Goal: Task Accomplishment & Management: Use online tool/utility

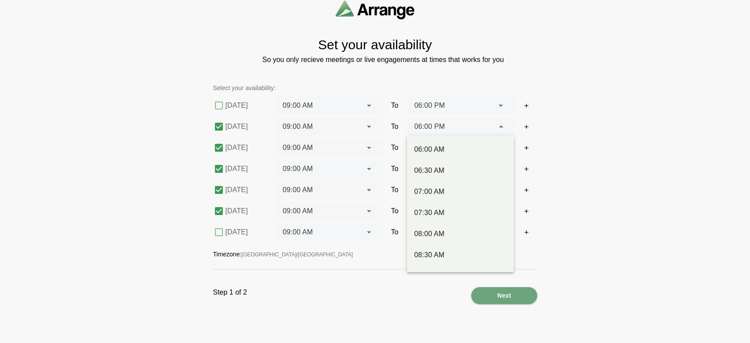
click at [503, 128] on icon at bounding box center [501, 127] width 11 height 11
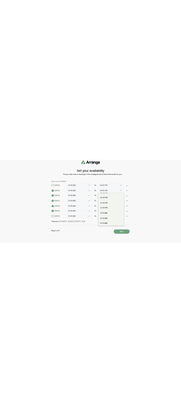
scroll to position [685, 0]
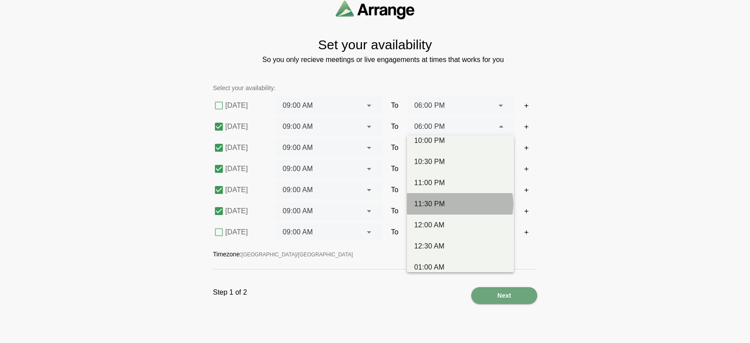
click at [450, 207] on div "11:30 PM" at bounding box center [460, 204] width 93 height 11
type input "********"
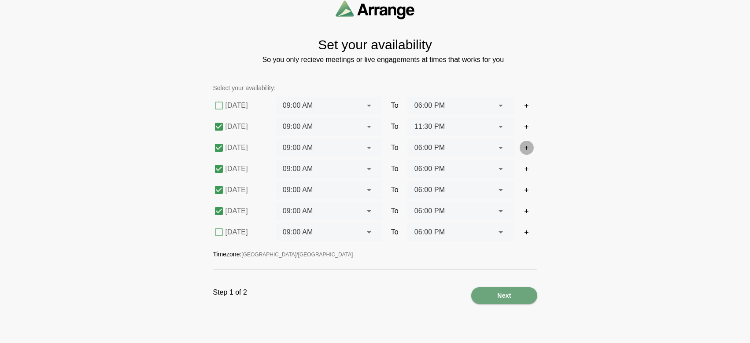
click at [524, 145] on icon "button" at bounding box center [526, 148] width 7 height 7
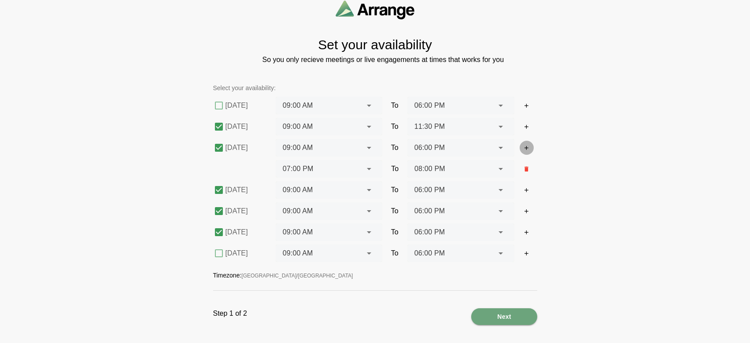
click at [524, 145] on icon "button" at bounding box center [526, 148] width 7 height 7
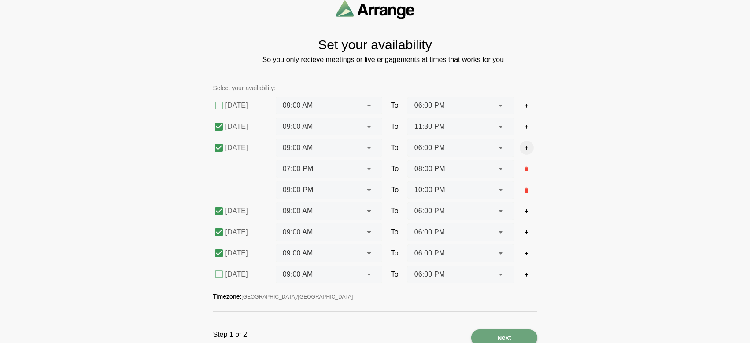
click at [524, 145] on icon "button" at bounding box center [526, 148] width 7 height 7
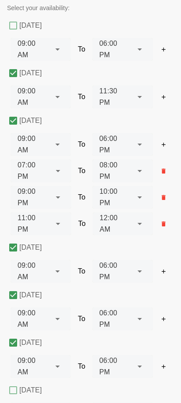
scroll to position [88, 0]
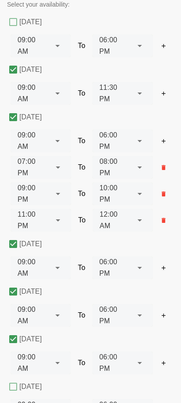
click at [170, 267] on button "button" at bounding box center [164, 268] width 14 height 14
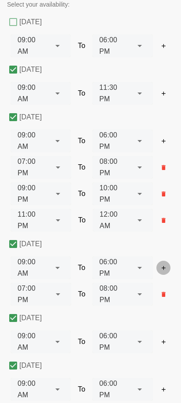
click at [170, 267] on button "button" at bounding box center [164, 268] width 14 height 14
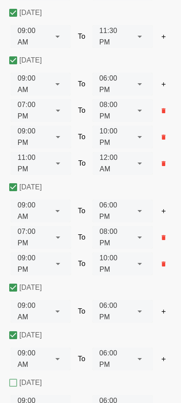
scroll to position [222, 0]
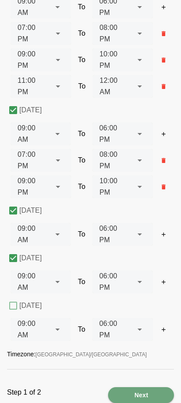
click at [125, 343] on div "Next" at bounding box center [141, 395] width 66 height 16
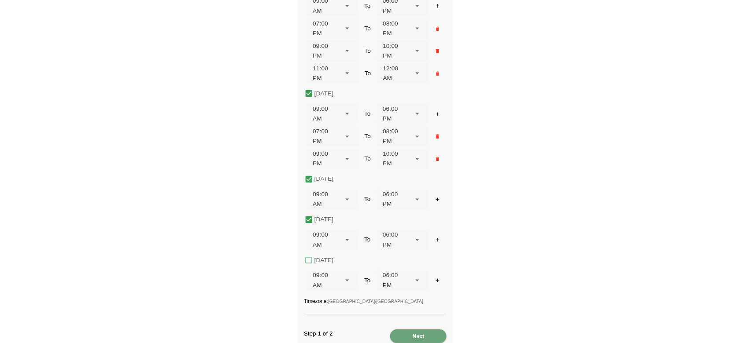
scroll to position [0, 0]
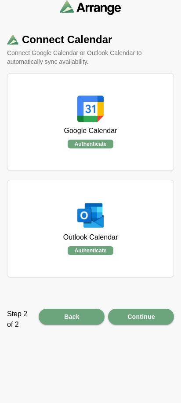
click at [93, 130] on h1 "Google Calendar" at bounding box center [90, 130] width 53 height 11
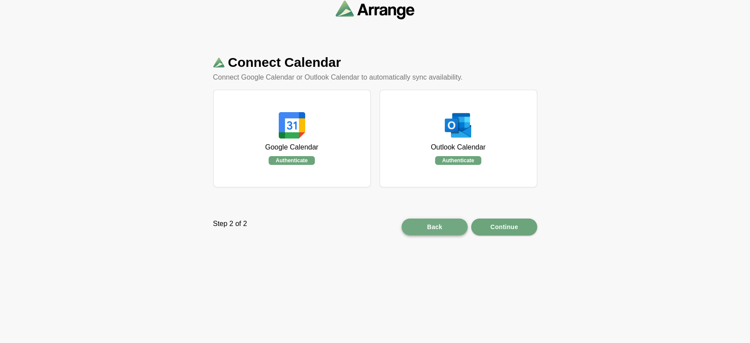
click at [433, 225] on span "Back" at bounding box center [435, 227] width 16 height 17
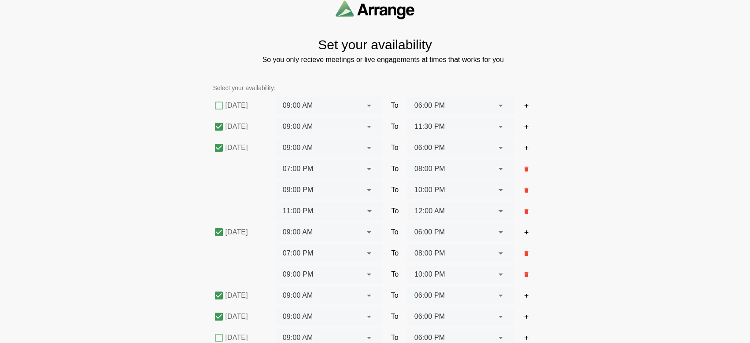
scroll to position [66, 0]
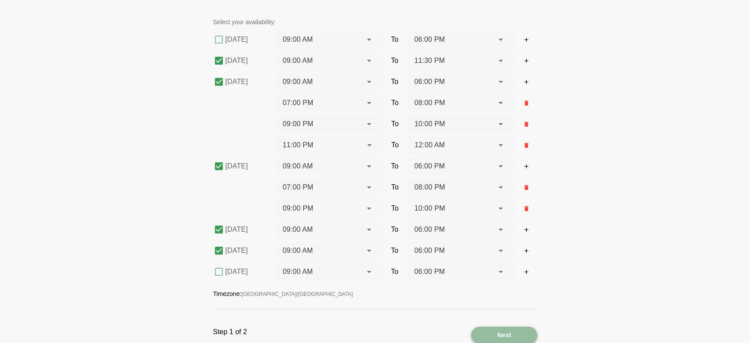
click at [493, 333] on div "Next" at bounding box center [504, 335] width 66 height 17
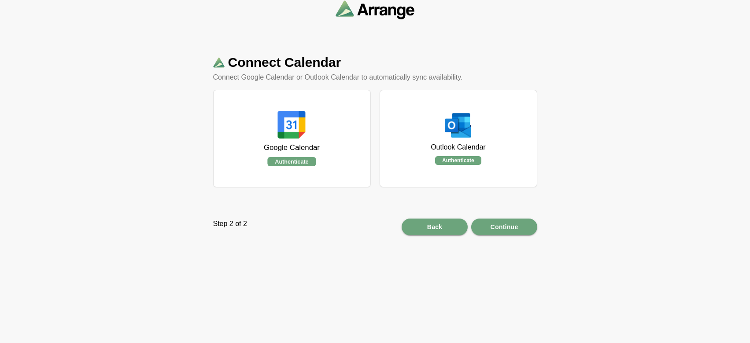
click at [296, 162] on v-button "Authenticate" at bounding box center [292, 161] width 48 height 9
